Goal: Task Accomplishment & Management: Use online tool/utility

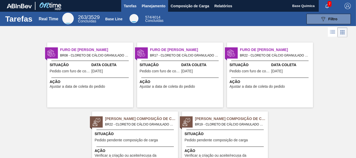
click at [161, 7] on span "Planejamento" at bounding box center [154, 6] width 24 height 6
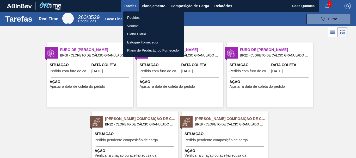
click at [136, 16] on li "Pedidos" at bounding box center [153, 18] width 61 height 8
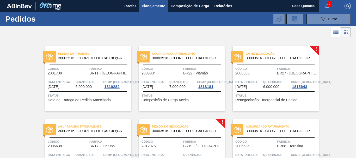
click at [271, 70] on span "Código" at bounding box center [256, 68] width 40 height 5
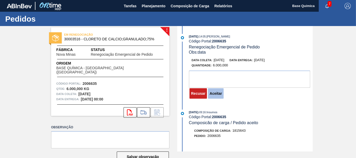
click at [219, 96] on button "Aceitar" at bounding box center [215, 93] width 15 height 10
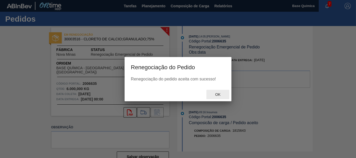
click at [219, 96] on span "Ok" at bounding box center [218, 95] width 14 height 4
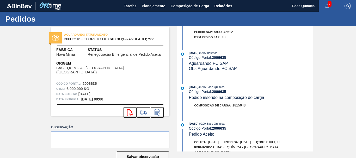
scroll to position [255, 0]
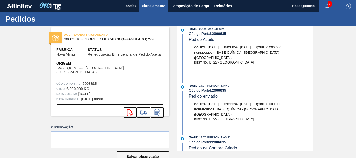
click at [157, 7] on span "Planejamento" at bounding box center [154, 6] width 24 height 6
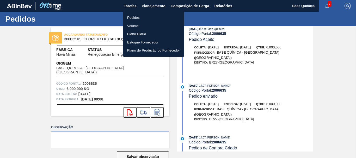
click at [143, 15] on li "Pedidos" at bounding box center [153, 18] width 61 height 8
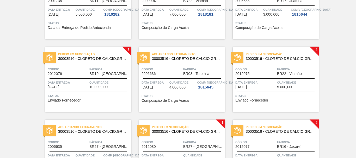
scroll to position [80, 0]
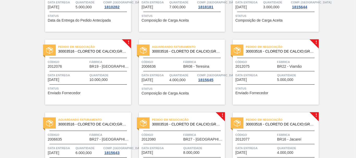
click at [85, 42] on div "Pedido em Negociação 30003516 - CLORETO DE CALCIO;GRANULADO;75% Código 2012076 …" at bounding box center [88, 72] width 86 height 65
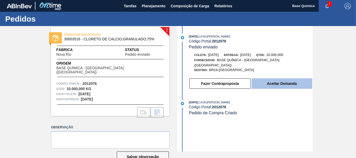
click at [273, 85] on button "Aceitar Demanda" at bounding box center [282, 84] width 61 height 10
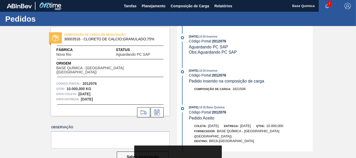
scroll to position [76, 0]
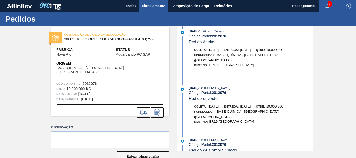
click at [164, 9] on button "Planejamento" at bounding box center [153, 6] width 29 height 12
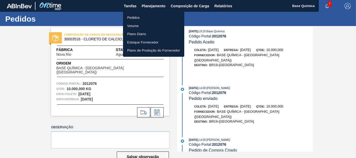
click at [136, 17] on li "Pedidos" at bounding box center [153, 18] width 61 height 8
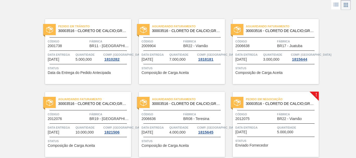
scroll to position [80, 0]
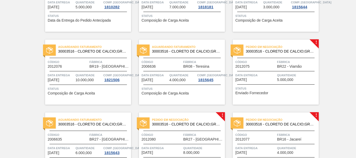
click at [274, 83] on div "Pedido em Negociação 30003516 - CLORETO DE CALCIO;GRANULADO;75% Código 2012075 …" at bounding box center [276, 72] width 86 height 65
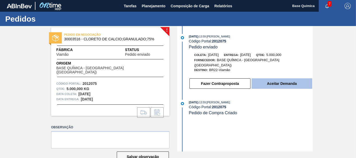
click at [277, 82] on button "Aceitar Demanda" at bounding box center [282, 84] width 61 height 10
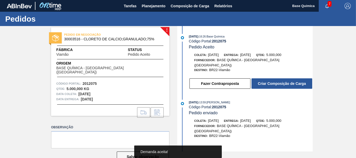
click at [277, 82] on button "Criar Composição de Carga" at bounding box center [282, 84] width 61 height 10
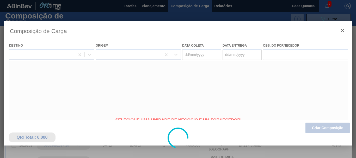
type coleta "[DATE]"
type entrega "[DATE]"
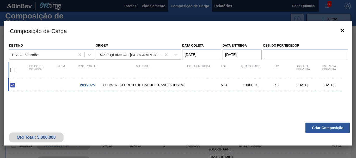
click at [328, 127] on button "Criar Composição" at bounding box center [328, 128] width 44 height 10
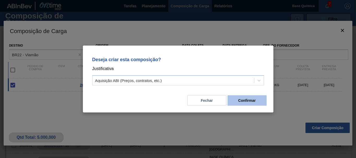
click at [247, 101] on button "Confirmar" at bounding box center [247, 100] width 39 height 10
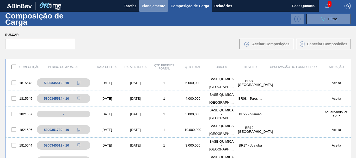
click at [150, 6] on span "Planejamento" at bounding box center [154, 6] width 24 height 6
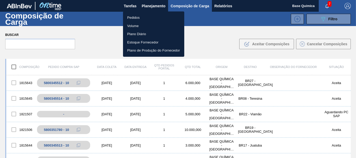
click at [134, 17] on li "Pedidos" at bounding box center [153, 18] width 61 height 8
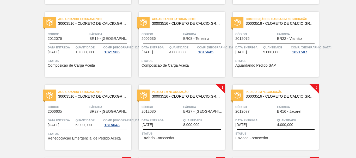
scroll to position [133, 0]
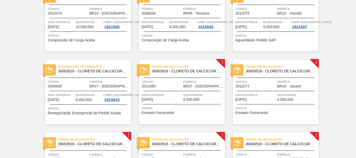
click at [193, 94] on span "Quantidade" at bounding box center [203, 95] width 40 height 5
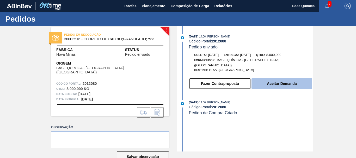
click at [300, 79] on button "Aceitar Demanda" at bounding box center [282, 84] width 61 height 10
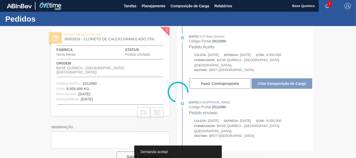
click at [300, 79] on div at bounding box center [178, 92] width 356 height 132
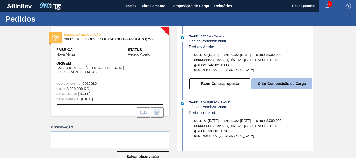
click at [288, 79] on button "Criar Composição de Carga" at bounding box center [282, 84] width 61 height 10
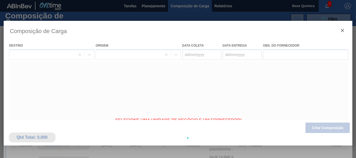
type coleta "[DATE]"
type entrega "[DATE]"
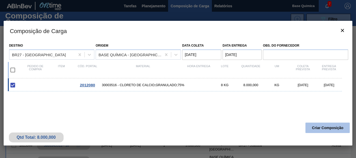
click at [327, 125] on button "Criar Composição" at bounding box center [328, 128] width 44 height 10
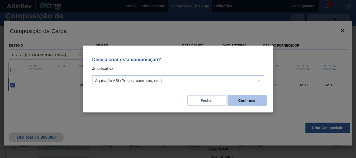
click at [255, 102] on button "Confirmar" at bounding box center [247, 100] width 39 height 10
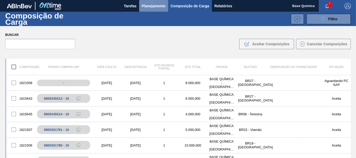
click at [152, 5] on span "Planejamento" at bounding box center [154, 6] width 24 height 6
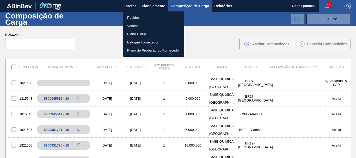
click at [136, 18] on li "Pedidos" at bounding box center [153, 18] width 61 height 8
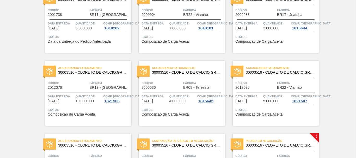
scroll to position [192, 0]
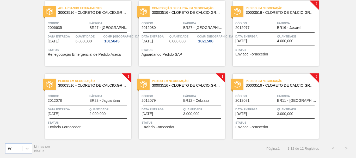
click at [290, 37] on span "Quantidade" at bounding box center [297, 36] width 40 height 5
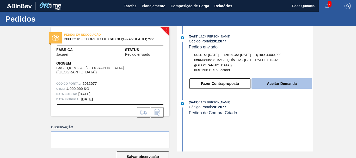
click at [277, 80] on button "Aceitar Demanda" at bounding box center [282, 84] width 61 height 10
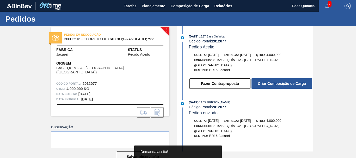
click at [277, 80] on button "Criar Composição de Carga" at bounding box center [282, 84] width 61 height 10
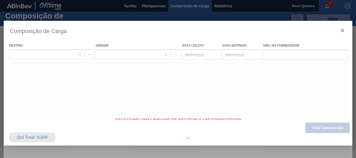
type coleta "[DATE]"
type entrega "[DATE]"
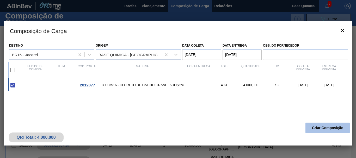
click at [325, 129] on button "Criar Composição" at bounding box center [328, 128] width 44 height 10
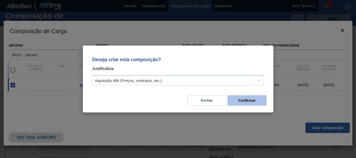
click at [243, 100] on button "Confirmar" at bounding box center [247, 100] width 39 height 10
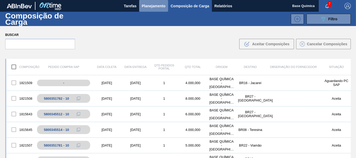
click at [152, 5] on span "Planejamento" at bounding box center [154, 6] width 24 height 6
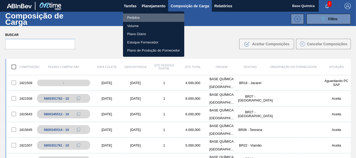
click at [135, 20] on li "Pedidos" at bounding box center [153, 18] width 61 height 8
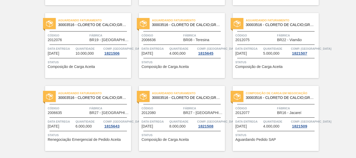
scroll to position [192, 0]
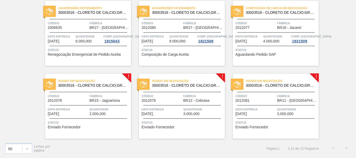
click at [92, 107] on span "Quantidade" at bounding box center [109, 109] width 40 height 5
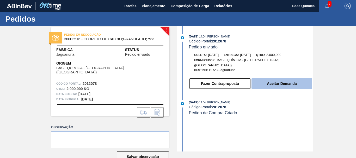
click at [287, 79] on button "Aceitar Demanda" at bounding box center [282, 84] width 61 height 10
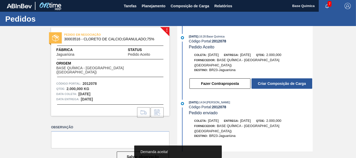
click at [287, 79] on button "Criar Composição de Carga" at bounding box center [282, 84] width 61 height 10
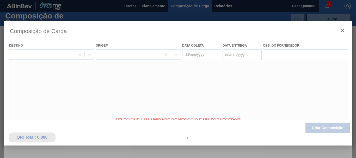
type coleta "[DATE]"
type entrega "[DATE]"
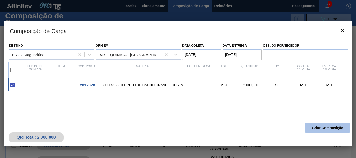
click at [329, 126] on button "Criar Composição" at bounding box center [328, 128] width 44 height 10
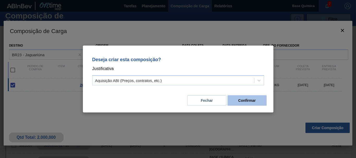
click at [248, 100] on button "Confirmar" at bounding box center [247, 100] width 39 height 10
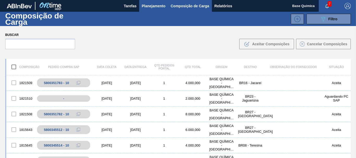
click at [151, 6] on span "Planejamento" at bounding box center [154, 6] width 24 height 6
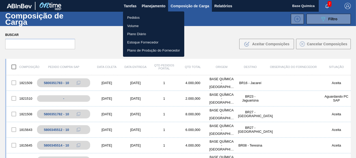
click at [138, 18] on li "Pedidos" at bounding box center [153, 18] width 61 height 8
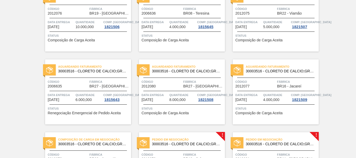
scroll to position [192, 0]
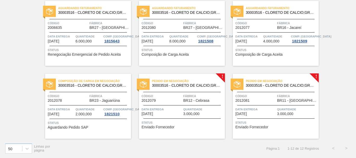
click at [181, 99] on div "Código 2012079" at bounding box center [162, 98] width 40 height 9
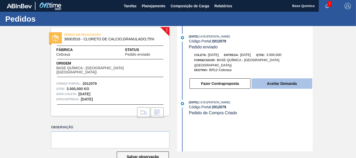
click at [290, 79] on button "Aceitar Demanda" at bounding box center [282, 84] width 61 height 10
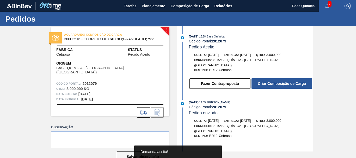
click at [290, 79] on button "Criar Composição de Carga" at bounding box center [282, 84] width 61 height 10
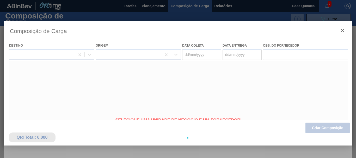
type coleta "[DATE]"
type entrega "[DATE]"
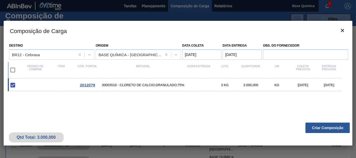
click at [327, 130] on button "Criar Composição" at bounding box center [328, 128] width 44 height 10
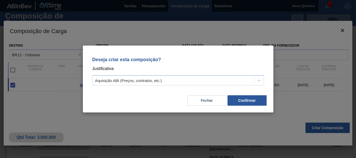
click at [241, 107] on div "Deseja criar esta composição? Justificativa Aquisição ABI (Preços, contratos, e…" at bounding box center [178, 79] width 191 height 67
click at [242, 104] on button "Confirmar" at bounding box center [247, 100] width 39 height 10
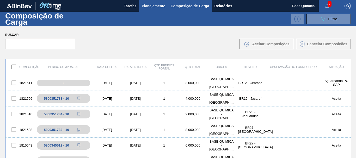
click at [159, 5] on span "Planejamento" at bounding box center [154, 6] width 24 height 6
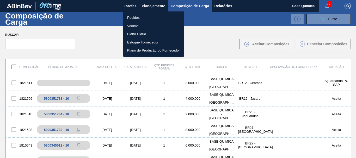
click at [137, 17] on li "Pedidos" at bounding box center [153, 18] width 61 height 8
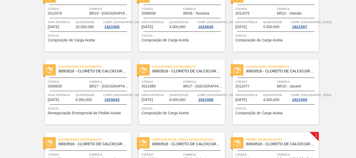
scroll to position [192, 0]
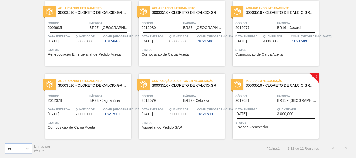
click at [272, 100] on div "Código 2012081" at bounding box center [256, 98] width 40 height 9
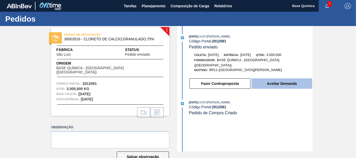
click at [275, 81] on button "Aceitar Demanda" at bounding box center [282, 84] width 61 height 10
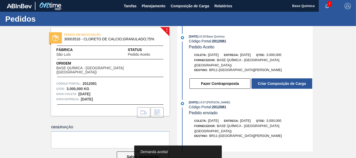
click at [275, 81] on button "Criar Composição de Carga" at bounding box center [282, 84] width 61 height 10
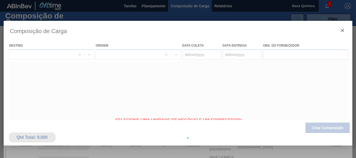
type coleta "[DATE]"
type entrega "[DATE]"
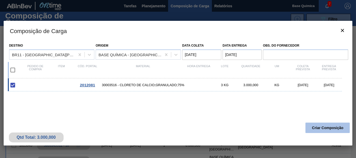
click at [324, 127] on button "Criar Composição" at bounding box center [328, 128] width 44 height 10
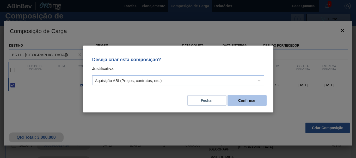
click at [249, 101] on button "Confirmar" at bounding box center [247, 100] width 39 height 10
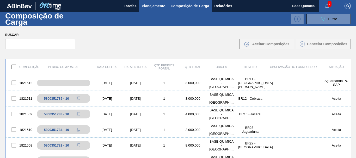
click at [159, 7] on span "Planejamento" at bounding box center [154, 6] width 24 height 6
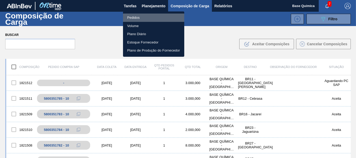
click at [138, 19] on li "Pedidos" at bounding box center [153, 18] width 61 height 8
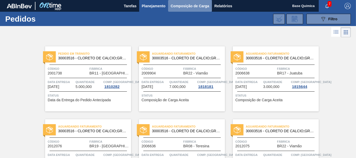
click at [190, 10] on button "Composição de Carga" at bounding box center [190, 6] width 44 height 12
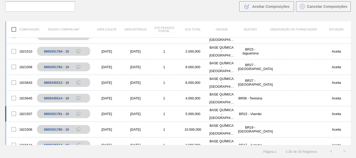
scroll to position [53, 0]
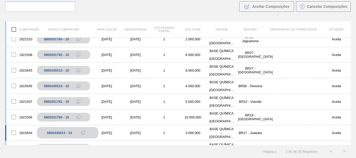
click at [56, 134] on div "5800345513 - 10" at bounding box center [59, 133] width 25 height 4
copy div "5800345513"
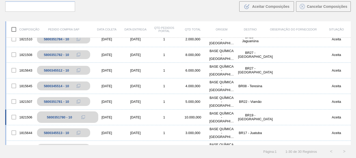
click at [51, 117] on div "5800351780 - 10" at bounding box center [59, 118] width 25 height 4
copy div "5800351780"
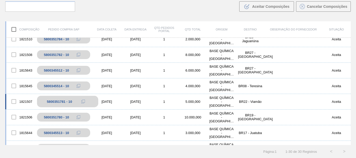
click at [56, 100] on div "5800351781 - 10" at bounding box center [59, 102] width 25 height 4
copy div "5800351781"
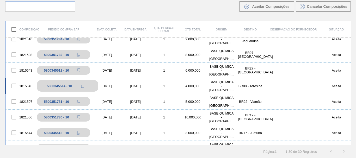
click at [57, 87] on div "5800345514 - 10" at bounding box center [59, 86] width 25 height 4
copy div "5800345514"
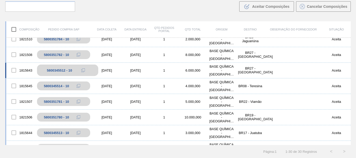
click at [54, 71] on div "5800345512 - 10" at bounding box center [59, 71] width 25 height 4
copy div "5800345512"
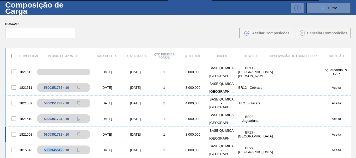
scroll to position [38, 0]
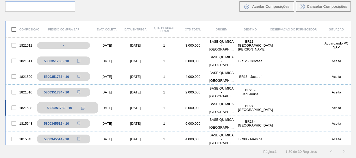
click at [53, 109] on div "5800351782 - 10" at bounding box center [59, 108] width 25 height 4
copy div "5800351782"
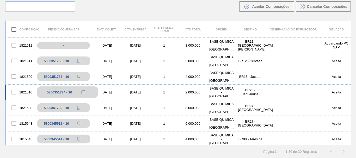
click at [55, 93] on div "5800351784 - 10" at bounding box center [59, 93] width 25 height 4
copy div "5800351784"
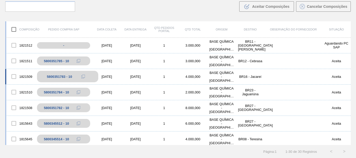
click at [55, 78] on div "5800351783 - 10" at bounding box center [59, 77] width 25 height 4
copy div "5800351783"
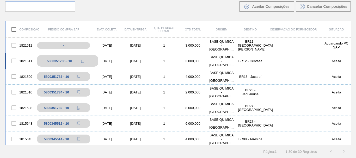
click at [55, 62] on div "5800351785 - 10" at bounding box center [59, 61] width 25 height 4
click at [162, 9] on div "Buscar .b{fill:var(--color-action-default)} Aceitar Composições Cancelar Compos…" at bounding box center [178, 3] width 356 height 28
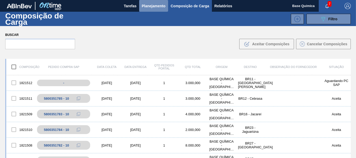
click at [157, 8] on span "Planejamento" at bounding box center [154, 6] width 24 height 6
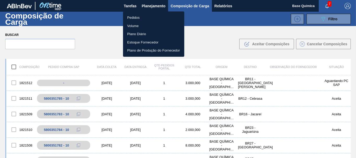
click at [137, 19] on li "Pedidos" at bounding box center [153, 18] width 61 height 8
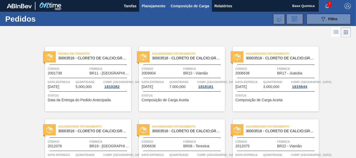
click at [187, 6] on span "Composição de Carga" at bounding box center [190, 6] width 39 height 6
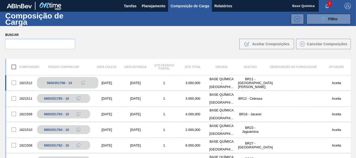
click at [55, 83] on div "5800351786 - 10" at bounding box center [59, 83] width 25 height 4
click at [56, 83] on div "5800351786 - 10" at bounding box center [59, 83] width 25 height 4
click at [193, 40] on div "Buscar .b{fill:var(--color-action-default)} Aceitar Composições Cancelar Compos…" at bounding box center [178, 40] width 356 height 28
